Goal: Task Accomplishment & Management: Manage account settings

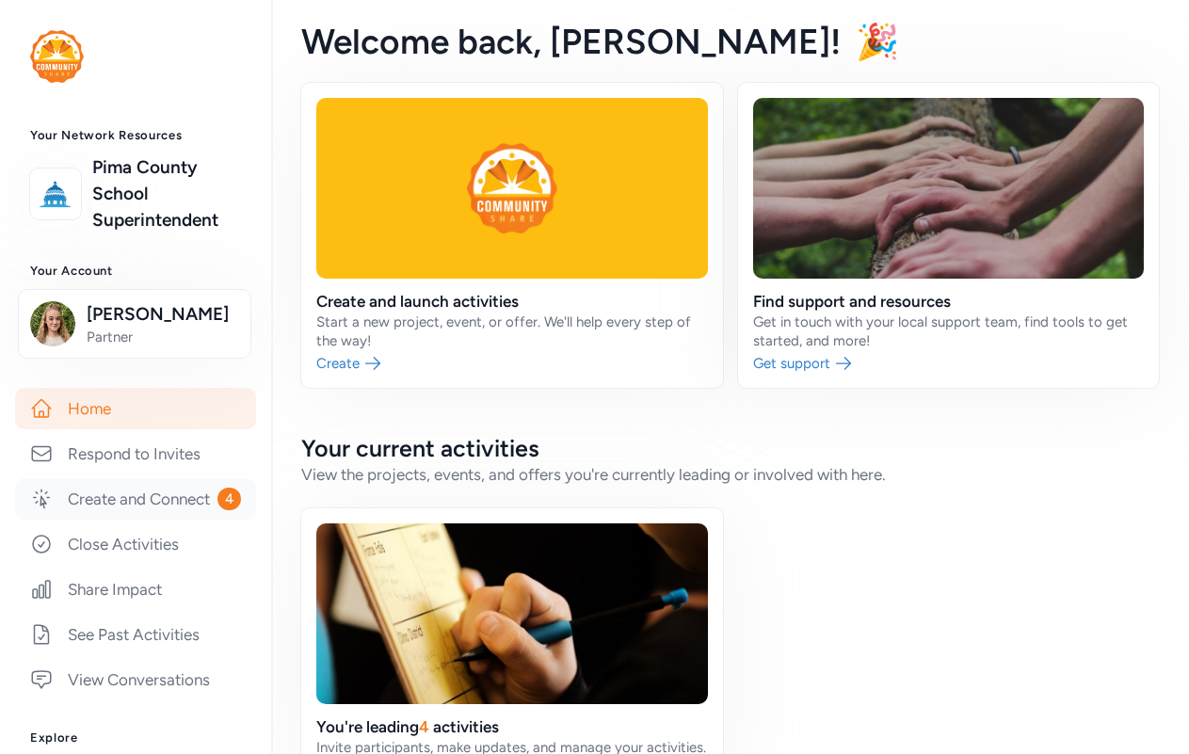
click at [123, 518] on link "Create and Connect 4" at bounding box center [135, 498] width 241 height 41
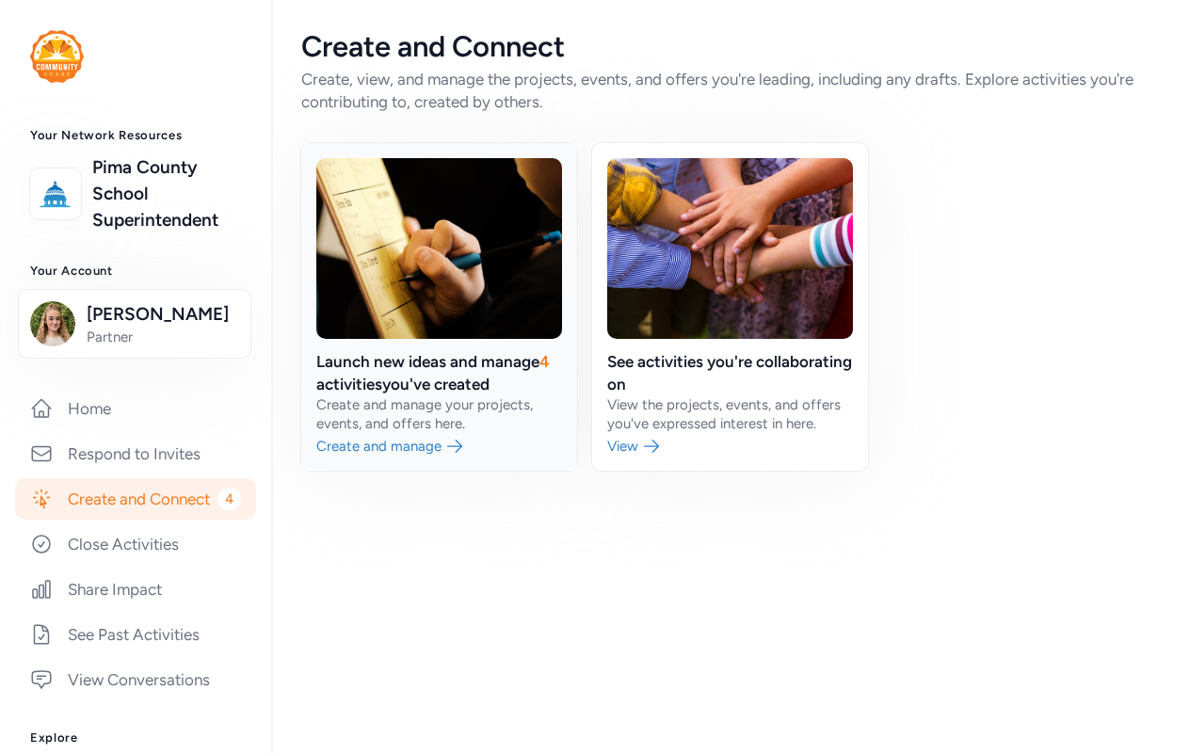
click at [421, 388] on link at bounding box center [439, 307] width 276 height 328
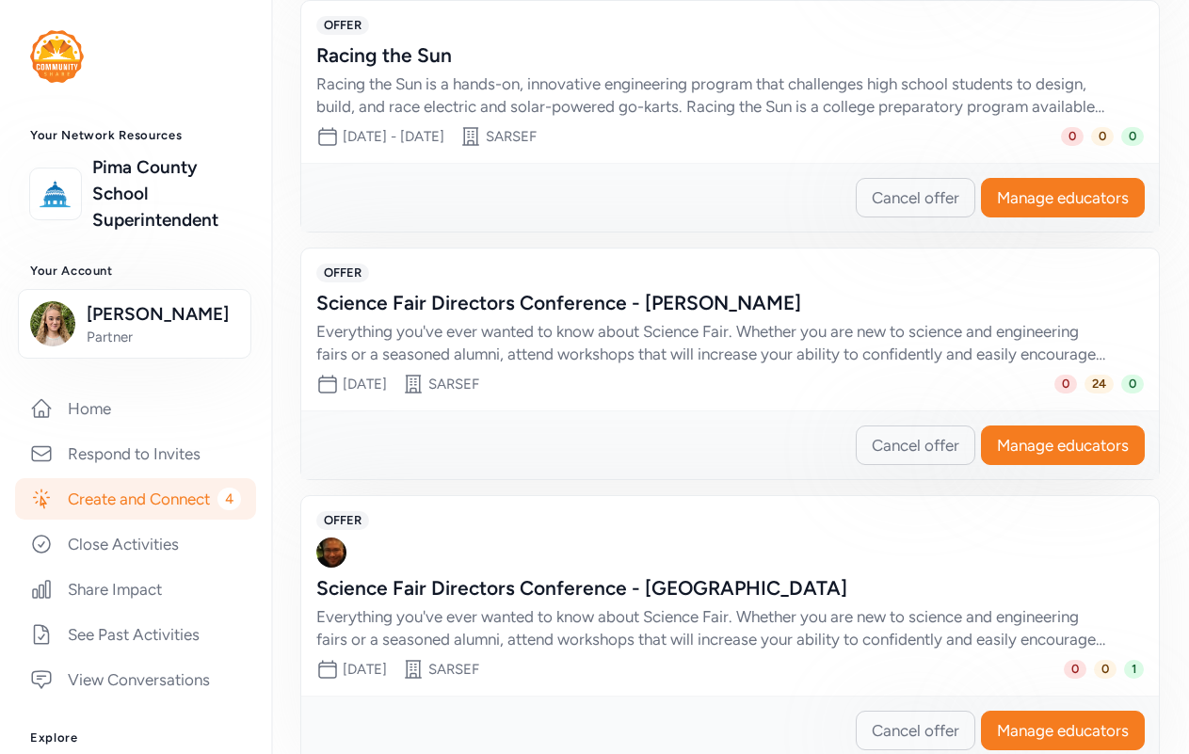
scroll to position [954, 0]
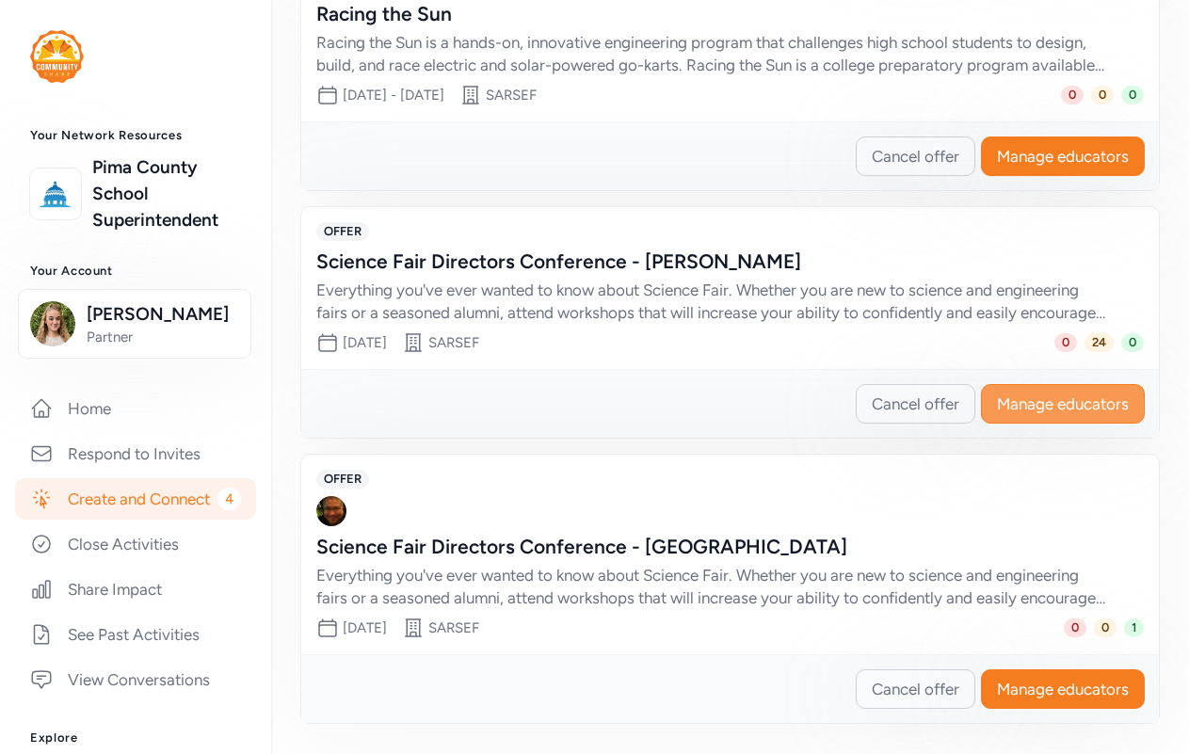
click at [1093, 420] on button "Manage educators" at bounding box center [1063, 404] width 164 height 40
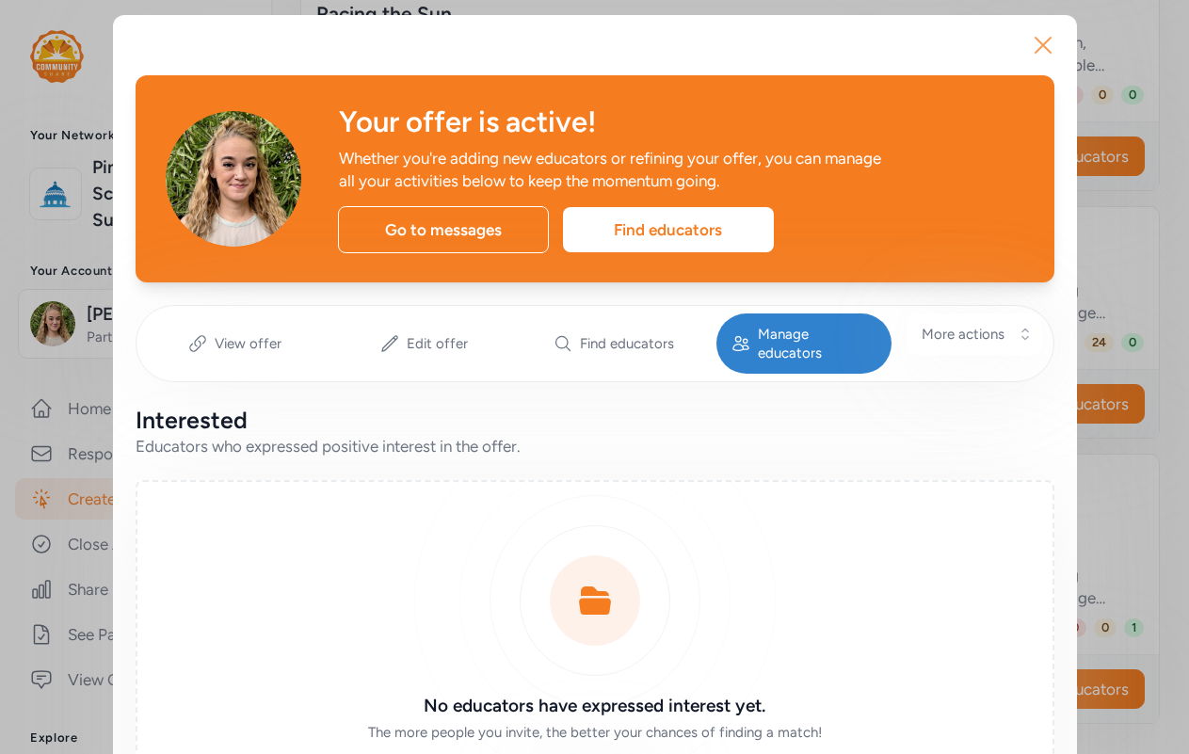
click at [1036, 49] on icon "button" at bounding box center [1043, 45] width 15 height 15
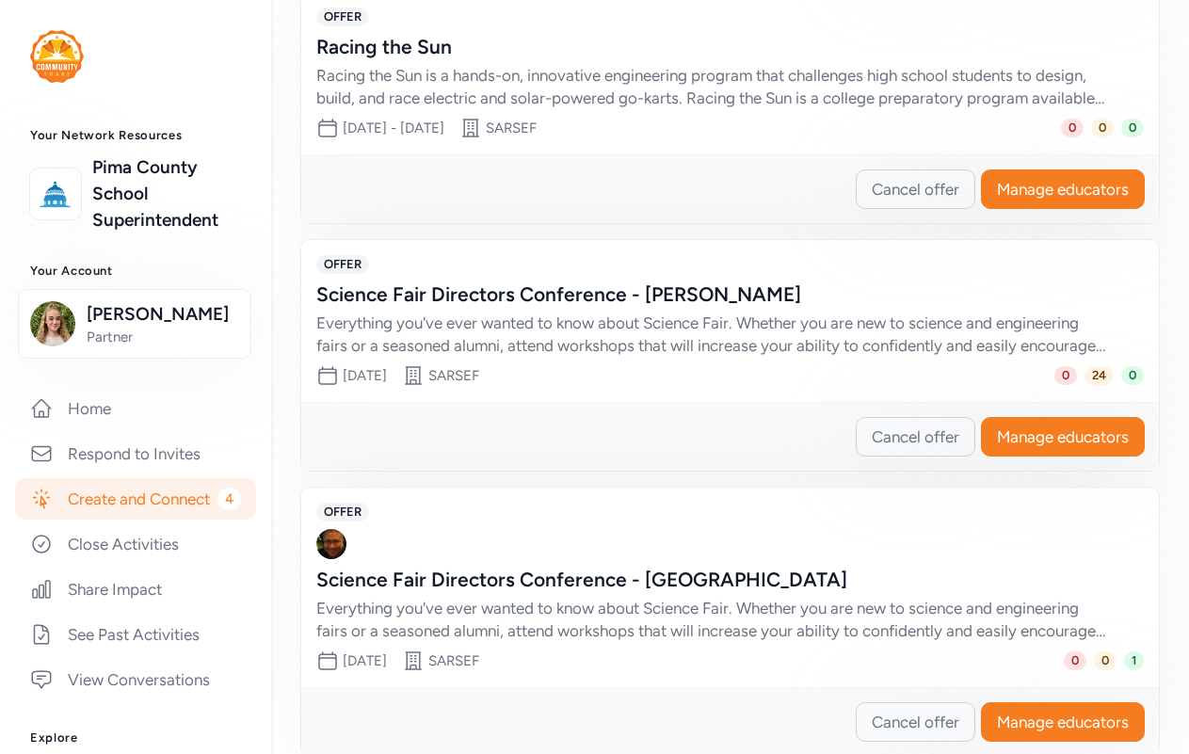
scroll to position [954, 0]
